Goal: Information Seeking & Learning: Learn about a topic

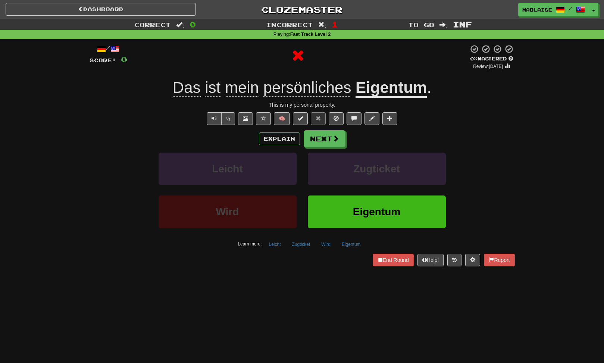
click at [388, 84] on u "Eigentum" at bounding box center [390, 88] width 71 height 19
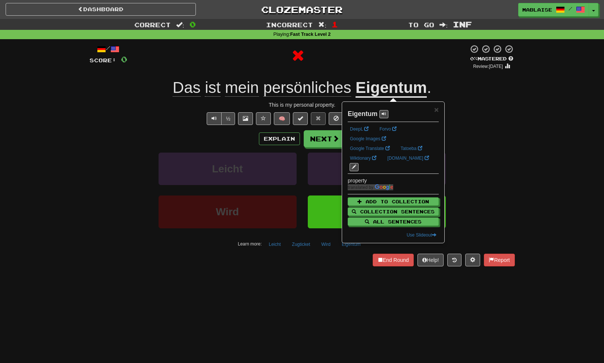
click at [363, 117] on strong "Eigentum" at bounding box center [363, 113] width 30 height 7
copy strong "Eigentum"
click at [313, 137] on button "Next" at bounding box center [325, 139] width 42 height 17
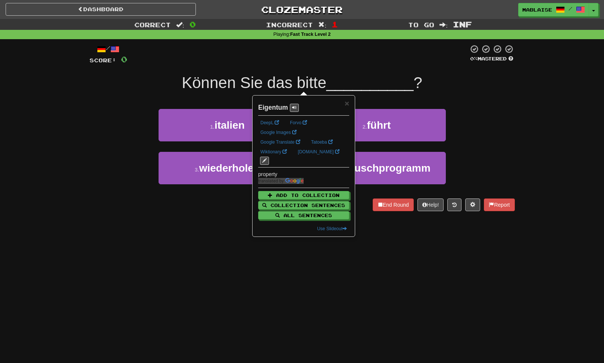
click at [97, 121] on div "1 . italien 2 . führt" at bounding box center [302, 130] width 448 height 43
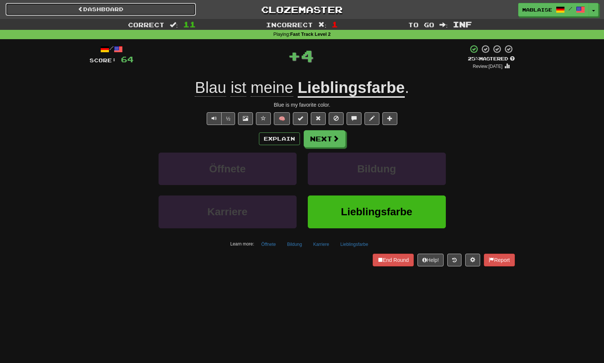
click at [99, 10] on link "Dashboard" at bounding box center [101, 9] width 190 height 13
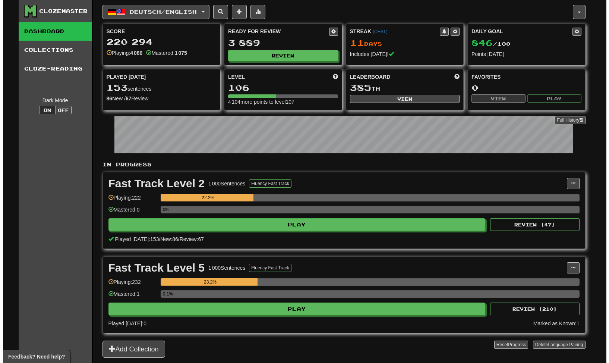
scroll to position [75, 0]
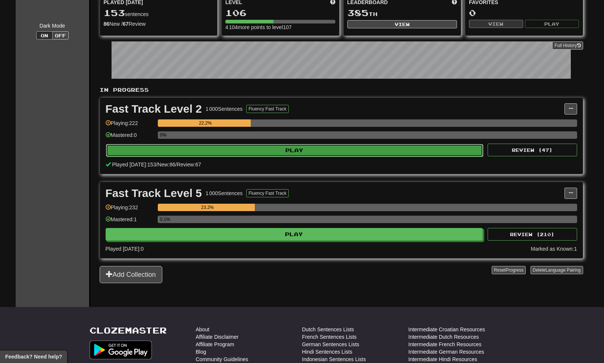
click at [292, 151] on button "Play" at bounding box center [294, 150] width 377 height 13
select select "********"
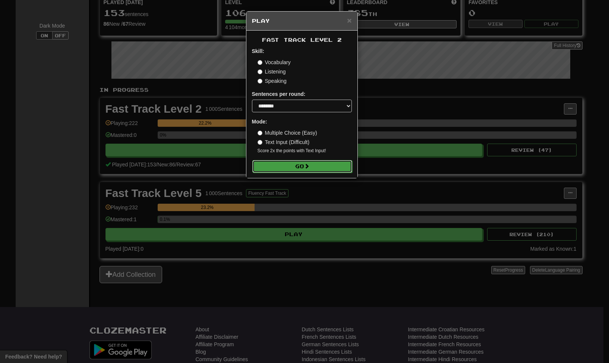
click at [302, 167] on button "Go" at bounding box center [302, 166] width 100 height 13
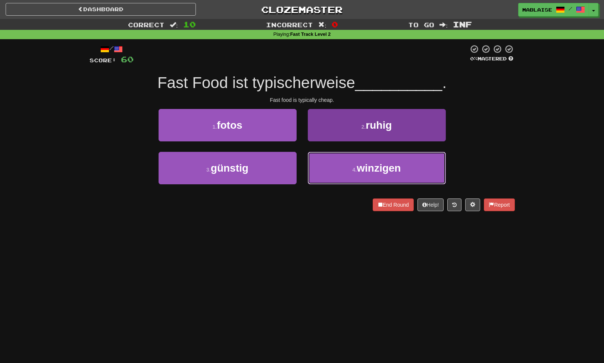
click at [366, 164] on span "winzigen" at bounding box center [379, 168] width 44 height 12
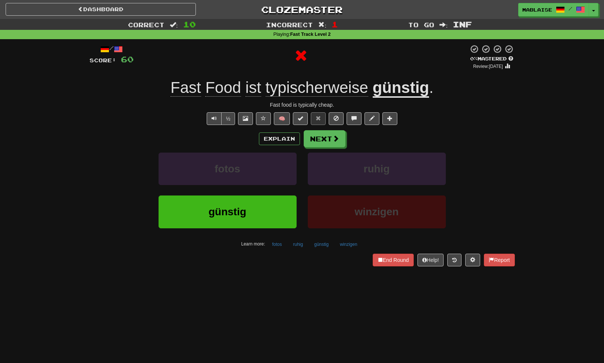
click at [407, 90] on u "günstig" at bounding box center [401, 88] width 57 height 19
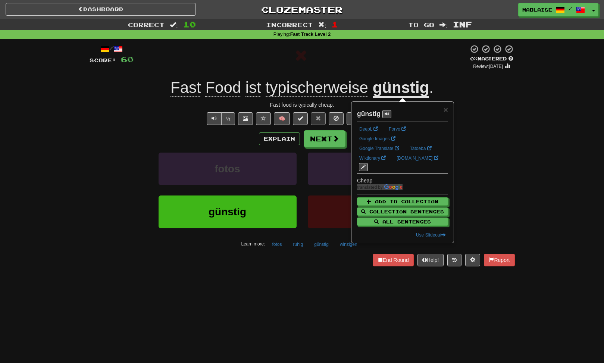
click at [365, 115] on strong "günstig" at bounding box center [368, 113] width 23 height 7
copy strong "günstig"
click at [243, 122] on button at bounding box center [245, 118] width 15 height 13
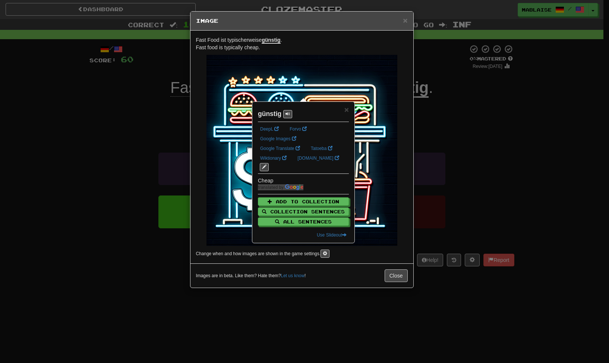
click at [404, 249] on div "Fast Food ist typischerweise günstig . Fast food is typically cheap. Change whe…" at bounding box center [302, 147] width 223 height 233
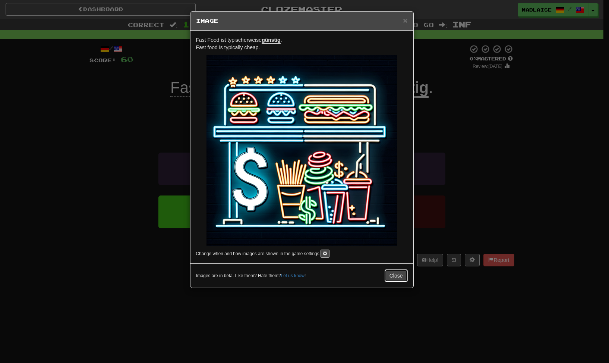
click at [400, 274] on button "Close" at bounding box center [396, 275] width 23 height 13
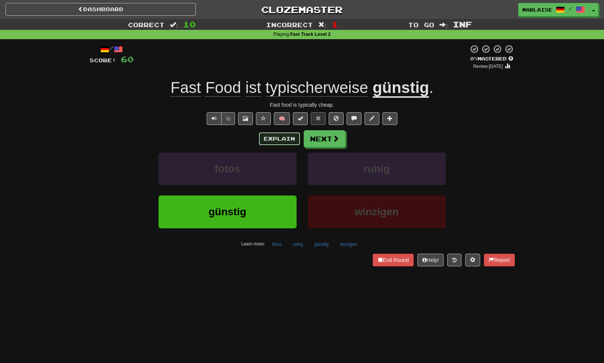
click at [277, 136] on button "Explain" at bounding box center [279, 138] width 41 height 13
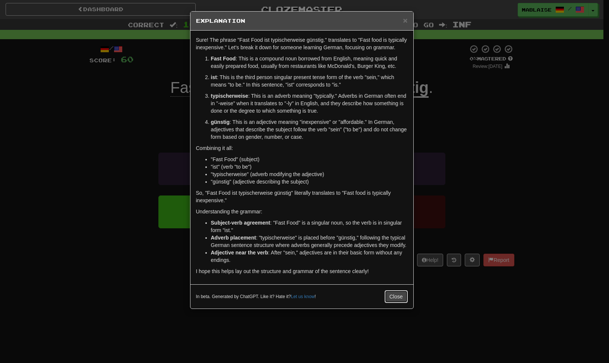
click at [400, 300] on button "Close" at bounding box center [396, 296] width 23 height 13
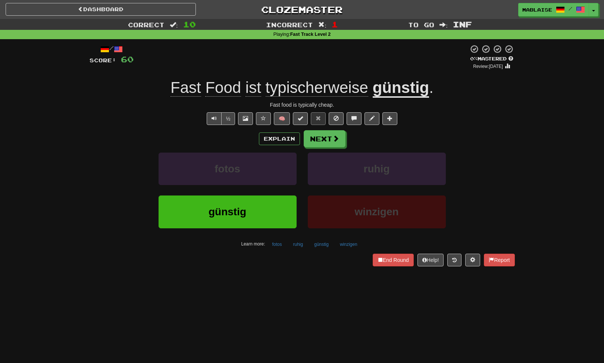
click at [327, 106] on div "Fast food is typically cheap." at bounding box center [302, 104] width 425 height 7
drag, startPoint x: 327, startPoint y: 106, endPoint x: 334, endPoint y: 141, distance: 35.8
click at [334, 141] on span at bounding box center [336, 138] width 7 height 7
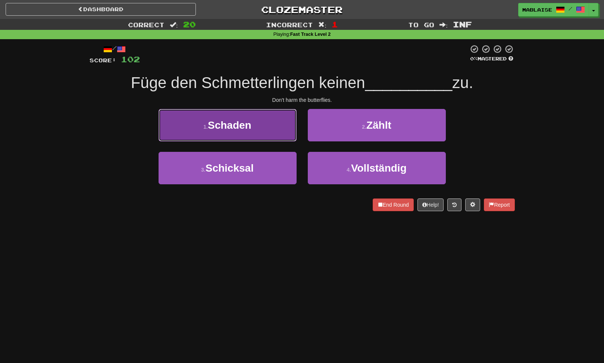
click at [224, 123] on span "Schaden" at bounding box center [230, 125] width 44 height 12
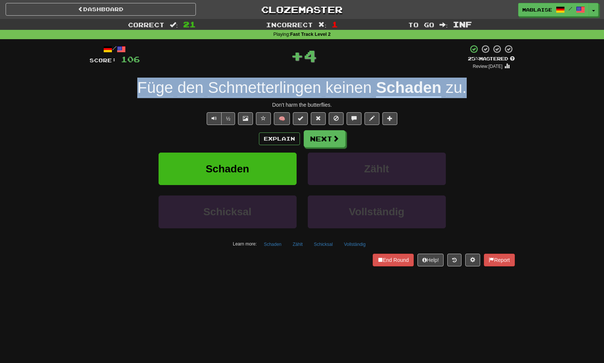
drag, startPoint x: 482, startPoint y: 92, endPoint x: 139, endPoint y: 94, distance: 342.8
click at [139, 94] on div "Füge den Schmetterlingen keinen Schaden zu ." at bounding box center [302, 88] width 425 height 21
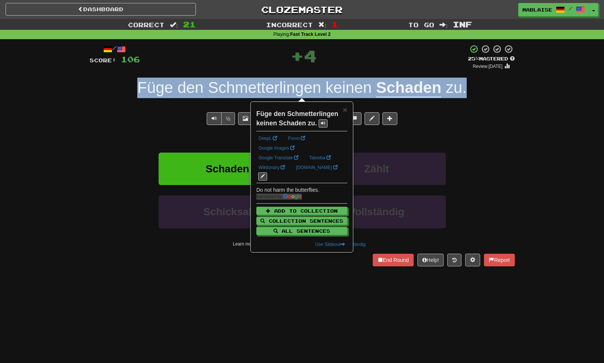
copy span "Füge den Schmetterlingen keinen Schaden zu ."
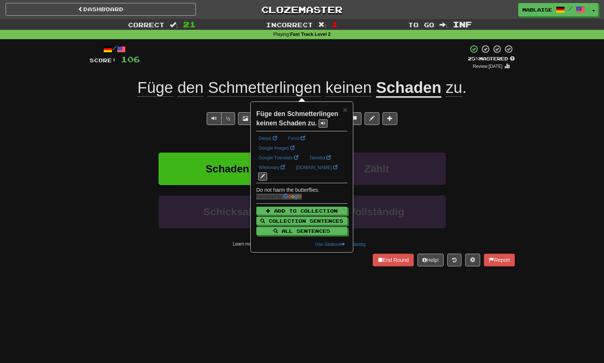
click at [183, 116] on div "½ 🧠" at bounding box center [302, 118] width 425 height 13
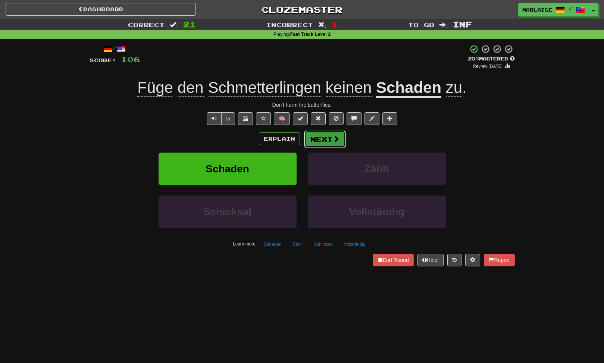
click at [319, 132] on button "Next" at bounding box center [325, 139] width 42 height 17
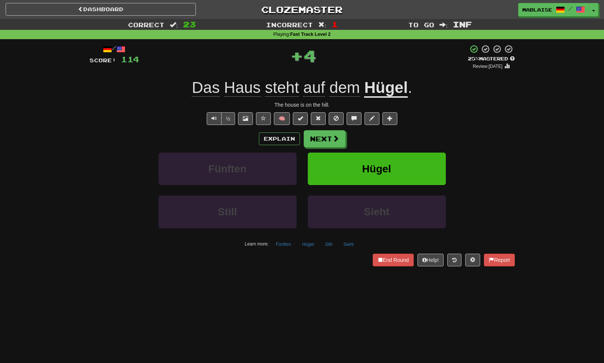
click at [385, 85] on u "Hügel" at bounding box center [386, 88] width 44 height 19
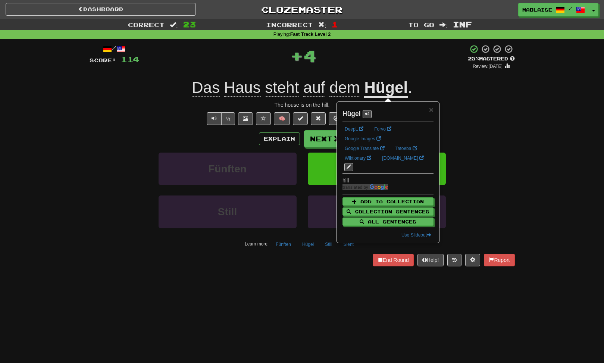
click at [353, 116] on strong "Hügel" at bounding box center [351, 113] width 18 height 7
copy strong "Hügel"
click at [247, 120] on span at bounding box center [245, 118] width 5 height 5
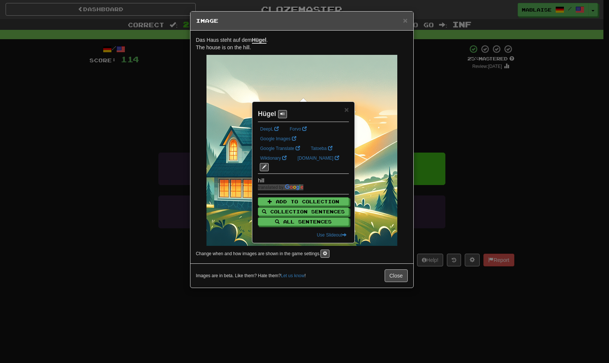
click at [311, 22] on h5 "Image" at bounding box center [302, 20] width 212 height 7
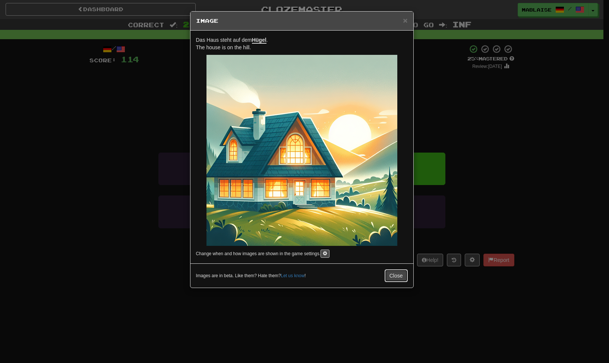
click at [391, 275] on button "Close" at bounding box center [396, 275] width 23 height 13
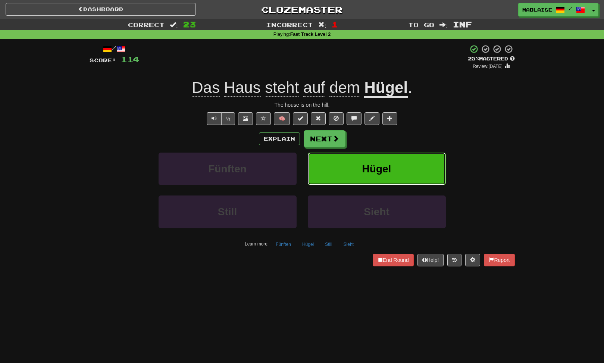
click at [367, 170] on span "Hügel" at bounding box center [376, 169] width 29 height 12
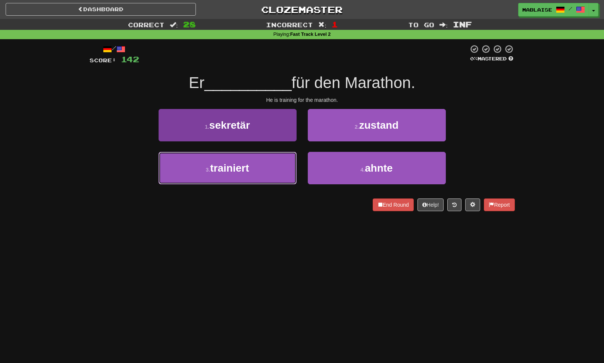
click at [249, 172] on span "trainiert" at bounding box center [229, 168] width 39 height 12
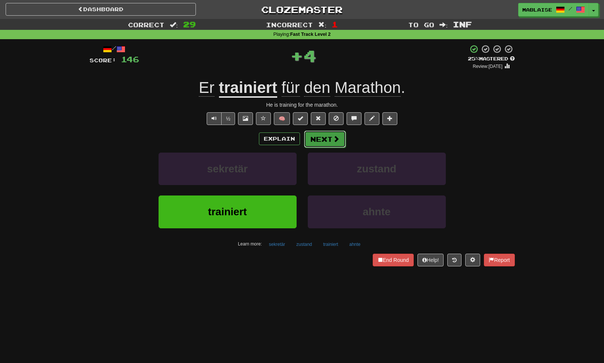
click at [330, 136] on button "Next" at bounding box center [325, 139] width 42 height 17
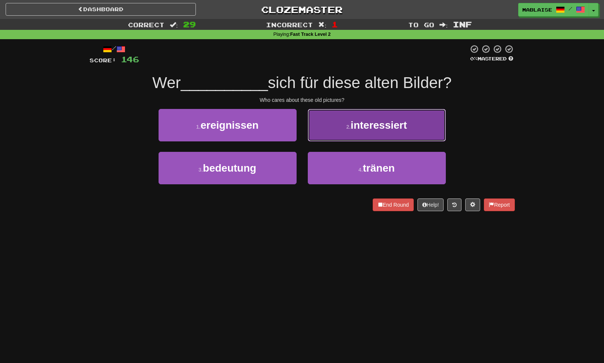
click at [357, 134] on button "2 . interessiert" at bounding box center [377, 125] width 138 height 32
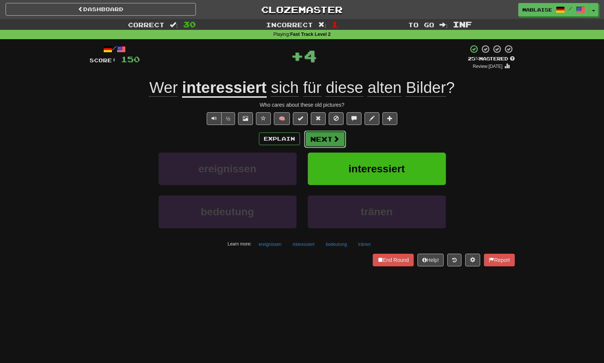
click at [328, 141] on button "Next" at bounding box center [325, 139] width 42 height 17
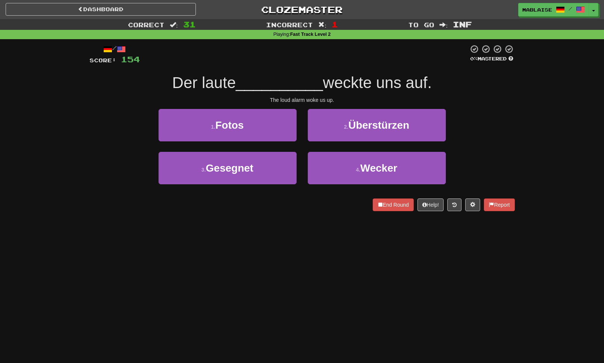
click at [195, 204] on div "End Round Help! Report" at bounding box center [302, 204] width 425 height 13
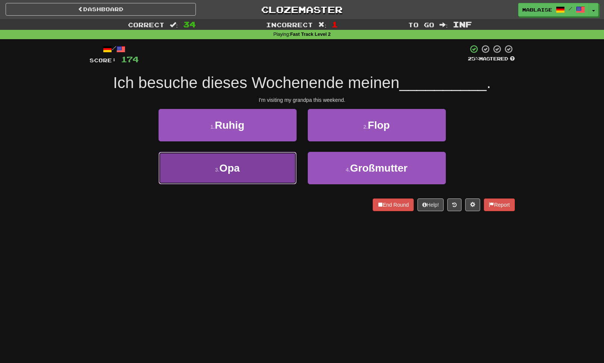
click at [285, 165] on button "3 . Opa" at bounding box center [228, 168] width 138 height 32
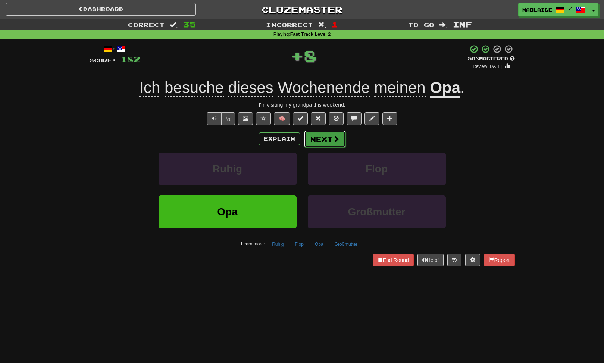
click at [333, 146] on button "Next" at bounding box center [325, 139] width 42 height 17
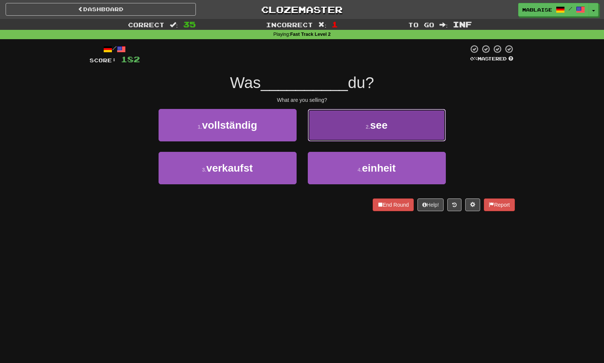
click at [372, 127] on span "see" at bounding box center [379, 125] width 18 height 12
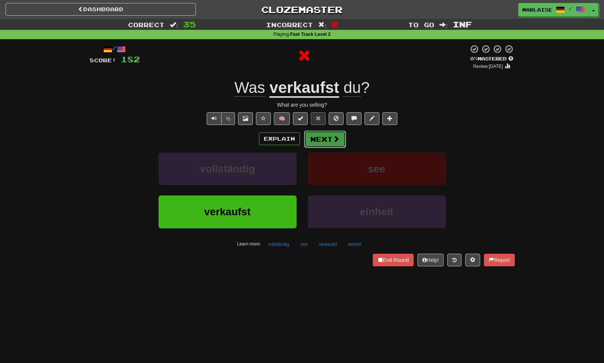
click at [317, 141] on button "Next" at bounding box center [325, 139] width 42 height 17
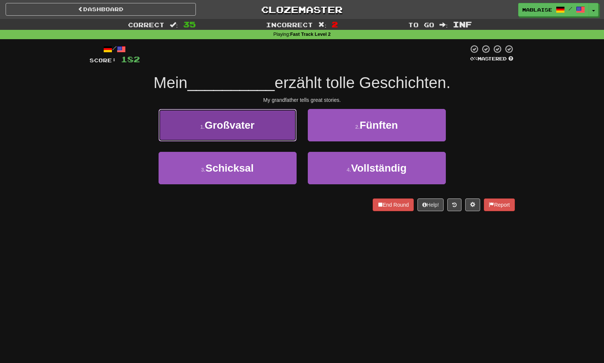
click at [275, 127] on button "1 . Großvater" at bounding box center [228, 125] width 138 height 32
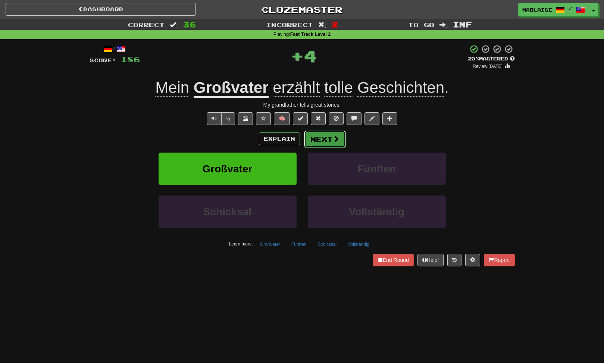
click at [319, 138] on button "Next" at bounding box center [325, 139] width 42 height 17
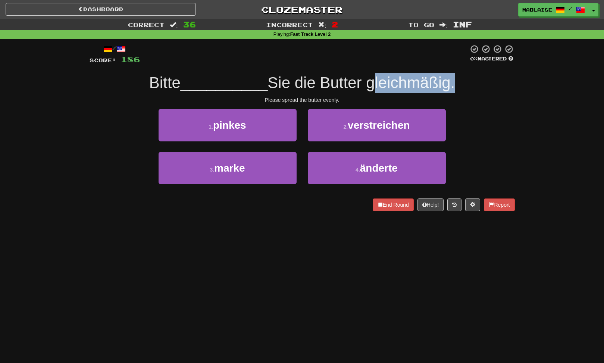
drag, startPoint x: 373, startPoint y: 89, endPoint x: 454, endPoint y: 87, distance: 81.7
click at [454, 87] on span "Sie die Butter gleichmäßig." at bounding box center [360, 83] width 187 height 18
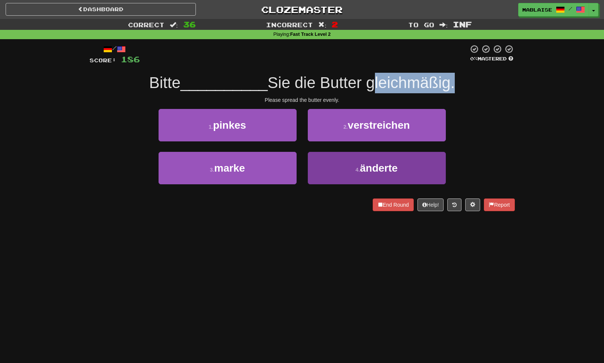
copy span "gleichmäßig"
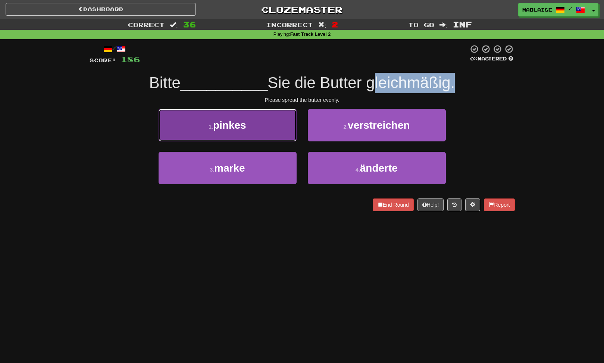
click at [264, 123] on button "1 . pinkes" at bounding box center [228, 125] width 138 height 32
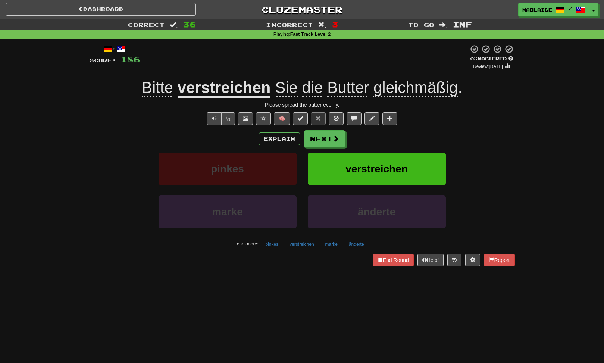
click at [201, 87] on u "verstreichen" at bounding box center [224, 88] width 93 height 19
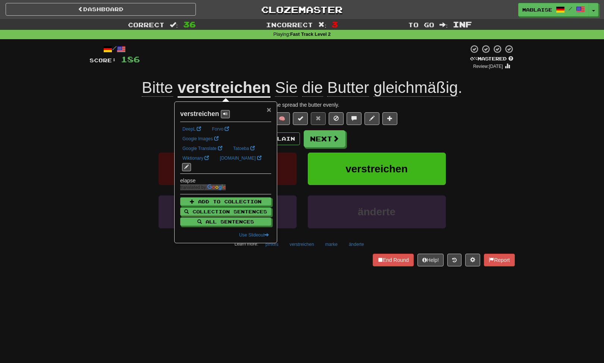
click at [269, 107] on span "×" at bounding box center [269, 109] width 4 height 9
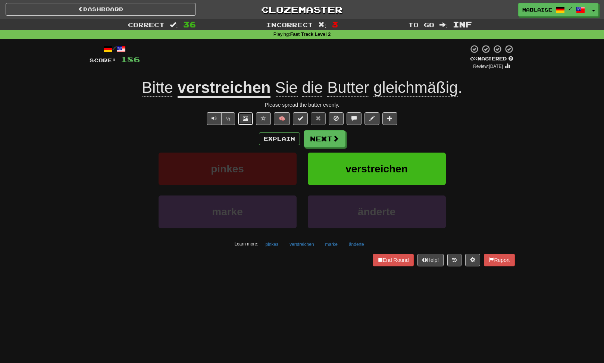
click at [248, 120] on span at bounding box center [245, 118] width 5 height 5
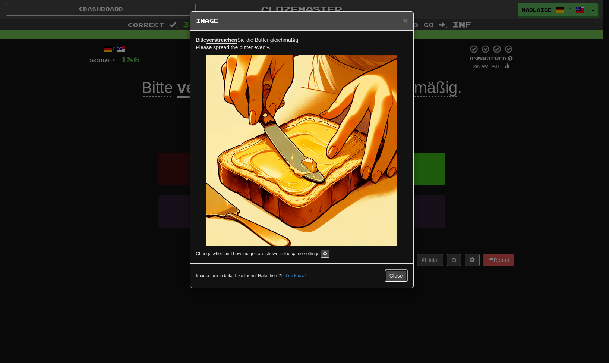
click at [396, 276] on button "Close" at bounding box center [396, 275] width 23 height 13
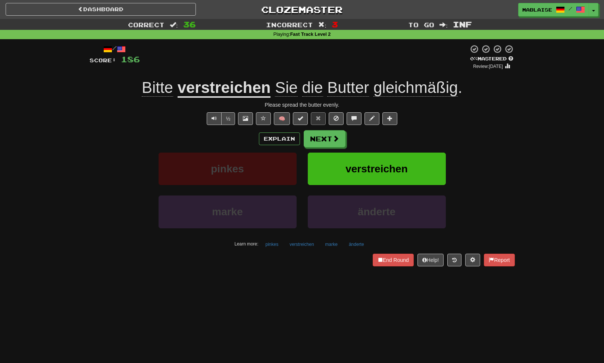
click at [210, 82] on u "verstreichen" at bounding box center [224, 88] width 93 height 19
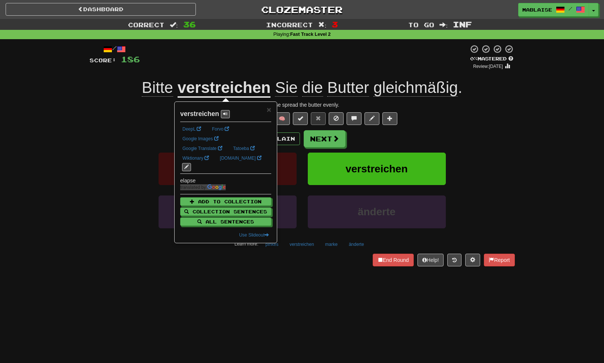
click at [208, 113] on strong "verstreichen" at bounding box center [199, 113] width 39 height 7
copy strong "verstreichen"
click at [76, 113] on div "Correct : 36 Incorrect : 3 To go : Inf Playing : Fast Track Level 2 / Score: 18…" at bounding box center [302, 148] width 604 height 258
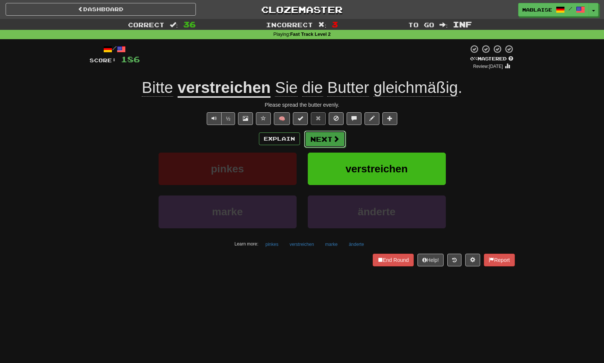
click at [319, 139] on button "Next" at bounding box center [325, 139] width 42 height 17
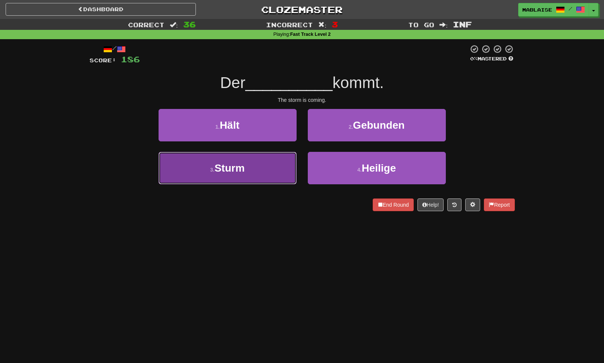
click at [258, 171] on button "3 . Sturm" at bounding box center [228, 168] width 138 height 32
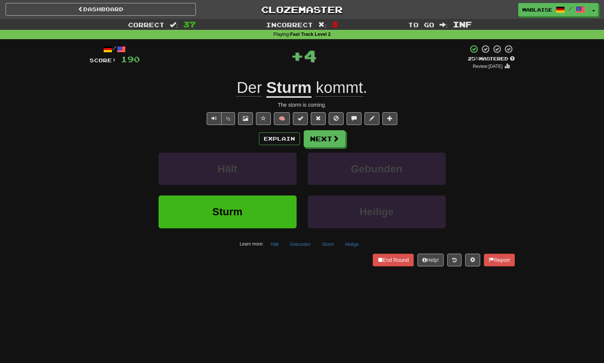
click at [328, 129] on div "/ Score: 190 + 4 25 % Mastered Review: 2025-09-19 Der Sturm kommt . The storm i…" at bounding box center [302, 155] width 425 height 222
click at [320, 137] on button "Next" at bounding box center [325, 139] width 42 height 17
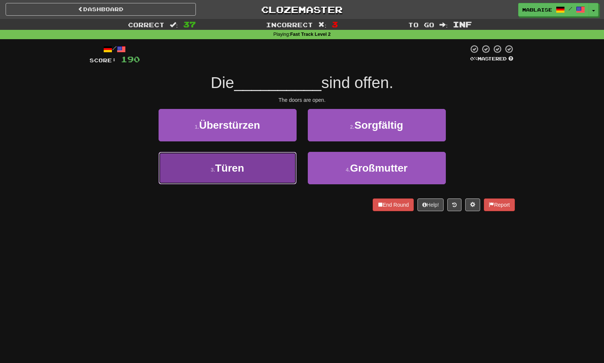
click at [241, 163] on span "Türen" at bounding box center [229, 168] width 29 height 12
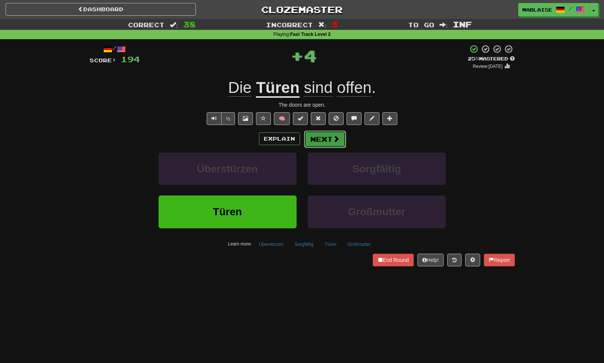
click at [313, 140] on button "Next" at bounding box center [325, 139] width 42 height 17
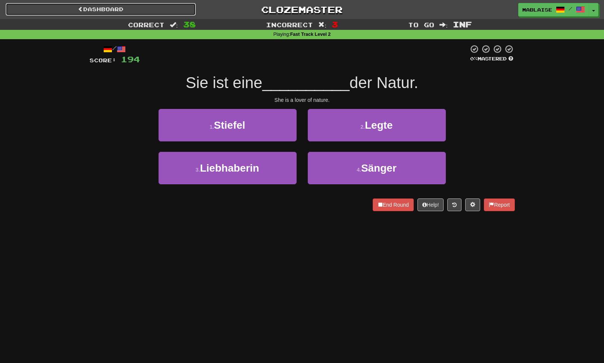
drag, startPoint x: 82, startPoint y: 13, endPoint x: 148, endPoint y: 107, distance: 115.4
click at [82, 13] on link "Dashboard" at bounding box center [101, 9] width 190 height 13
